Goal: Task Accomplishment & Management: Use online tool/utility

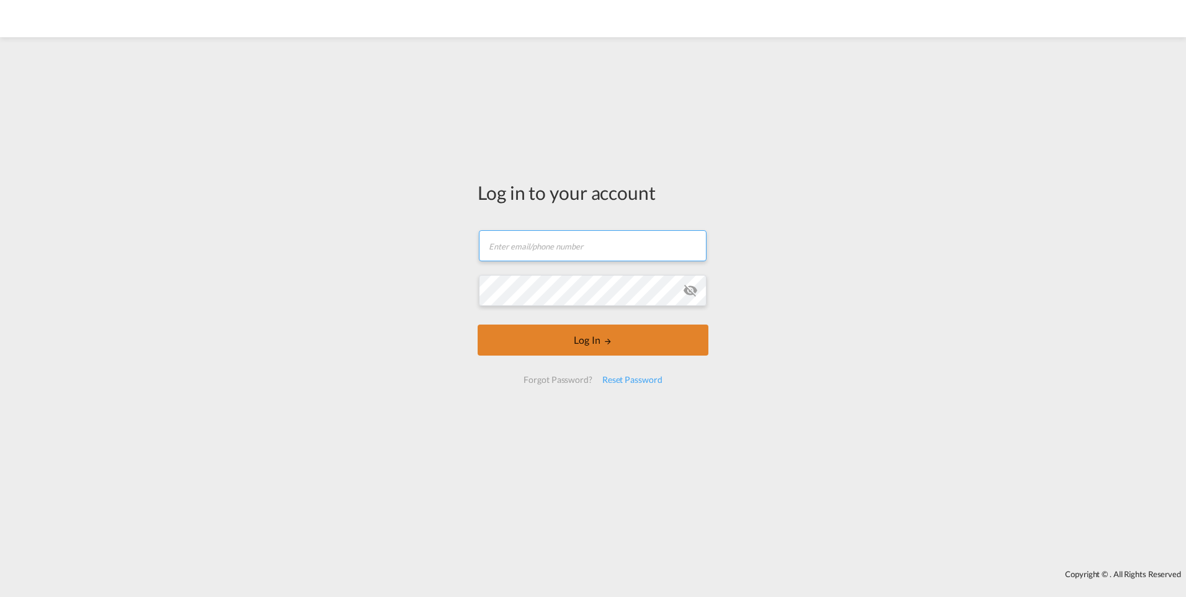
type input "[PERSON_NAME][EMAIL_ADDRESS][DOMAIN_NAME]"
click at [578, 343] on button "Log In" at bounding box center [593, 340] width 231 height 31
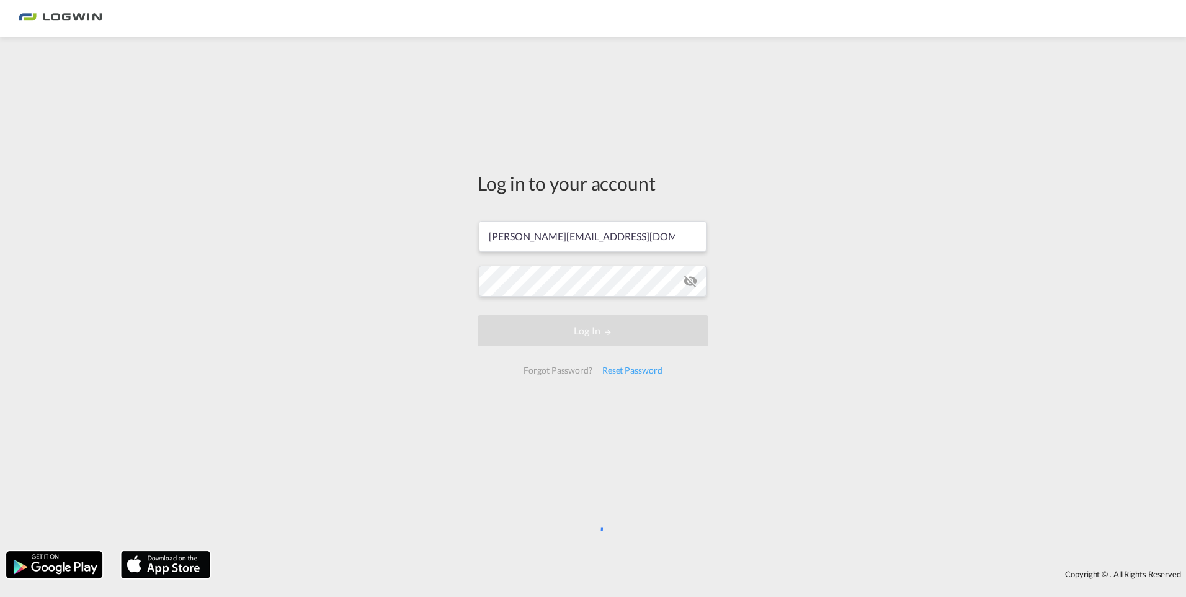
click at [104, 451] on div "Log in to your account sven.eiselein@logwin-logistics.com Log In Forgot Passwor…" at bounding box center [593, 293] width 1186 height 501
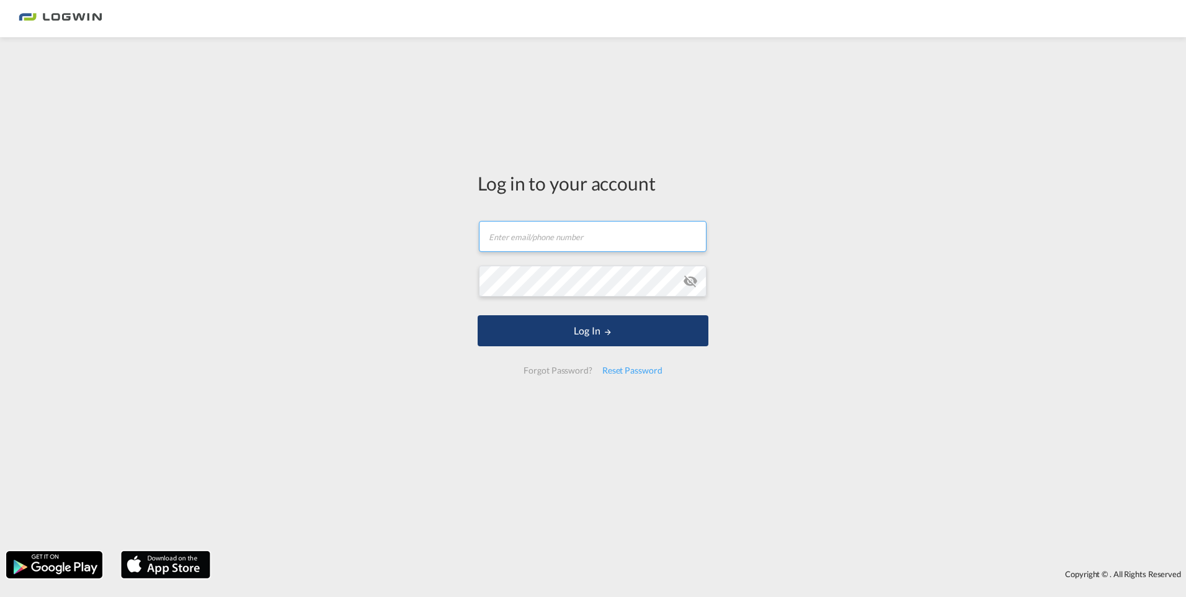
type input "[PERSON_NAME][EMAIL_ADDRESS][DOMAIN_NAME]"
click at [598, 331] on button "Log In" at bounding box center [593, 330] width 231 height 31
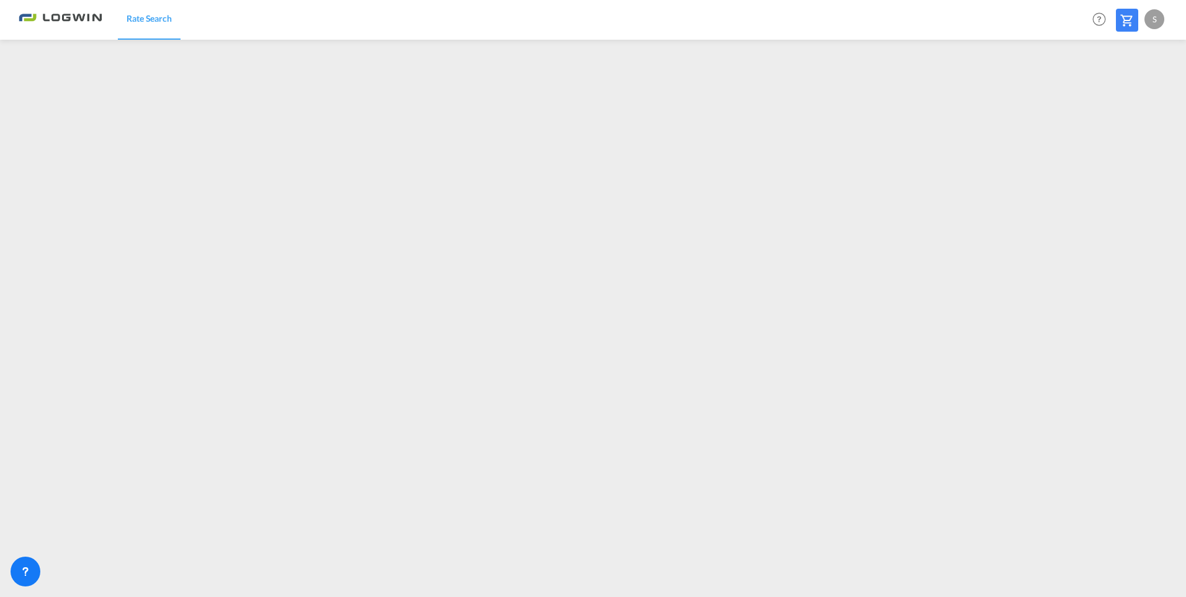
click at [1153, 25] on div "S" at bounding box center [1155, 19] width 20 height 20
click at [1126, 96] on button "Logout" at bounding box center [1140, 95] width 81 height 25
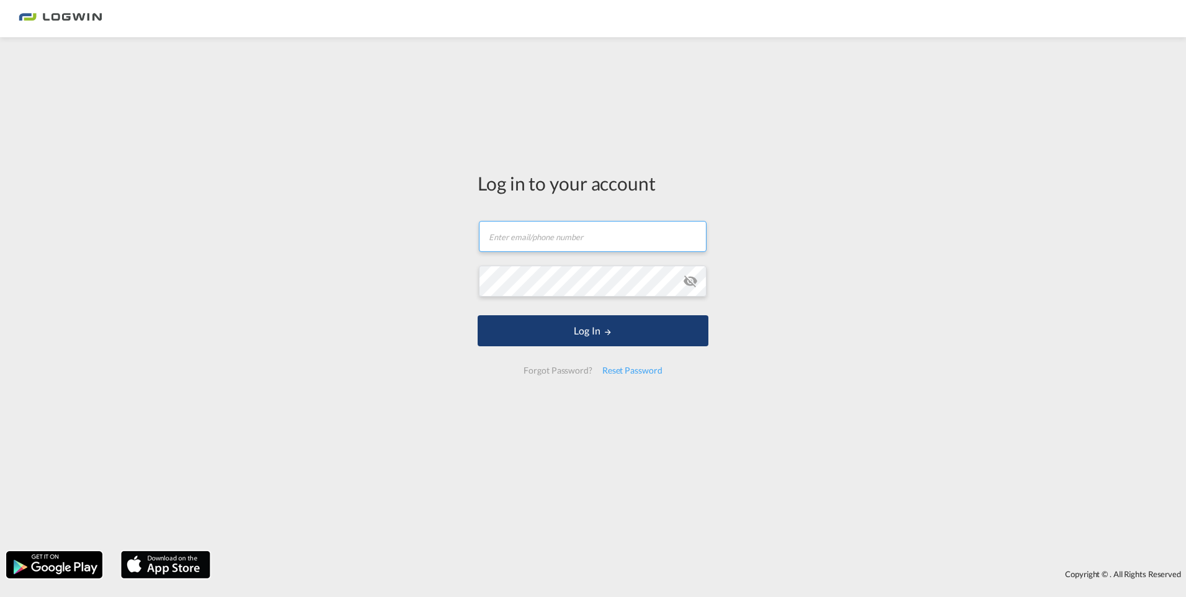
type input "[PERSON_NAME][EMAIL_ADDRESS][DOMAIN_NAME]"
click at [585, 326] on button "Log In" at bounding box center [593, 330] width 231 height 31
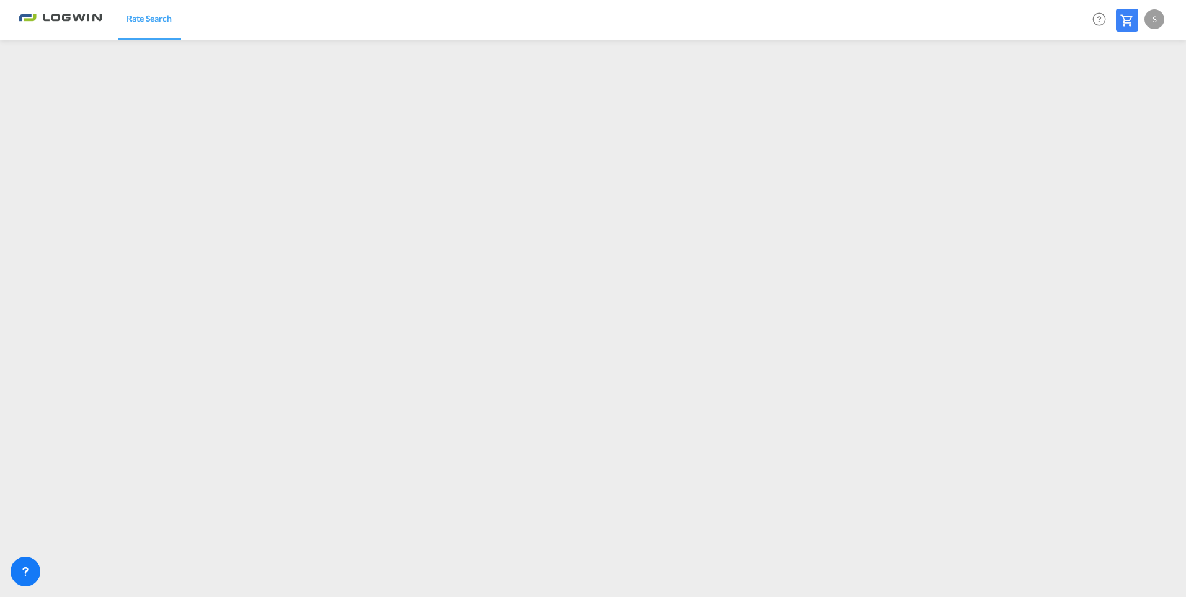
click at [1148, 17] on div "S" at bounding box center [1155, 19] width 20 height 20
click at [1128, 99] on button "Logout" at bounding box center [1140, 95] width 81 height 25
